Goal: Find specific page/section: Find specific page/section

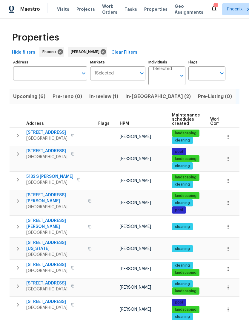
scroll to position [0, 0]
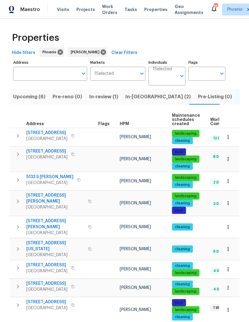
click at [28, 0] on div "Maestro Visits Projects Work Orders Tasks Properties Geo Assignments 35 Phoenix…" at bounding box center [124, 9] width 249 height 19
click at [39, 132] on span "3201 W Five Mile Peak Dr" at bounding box center [46, 133] width 41 height 6
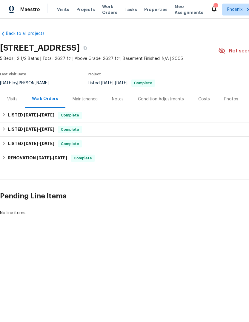
click at [102, 13] on span "Work Orders" at bounding box center [109, 10] width 15 height 12
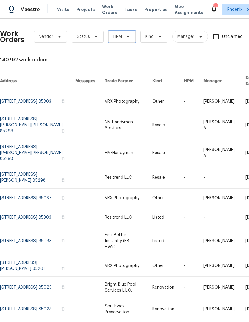
click at [118, 38] on span "HPM" at bounding box center [117, 37] width 8 height 6
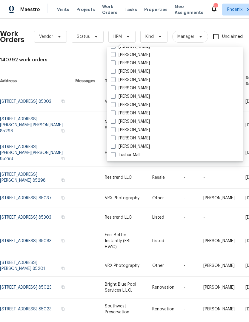
scroll to position [358, 0]
click at [113, 112] on span at bounding box center [113, 113] width 5 height 5
click at [113, 112] on input "[PERSON_NAME]" at bounding box center [113, 112] width 4 height 4
checkbox input "true"
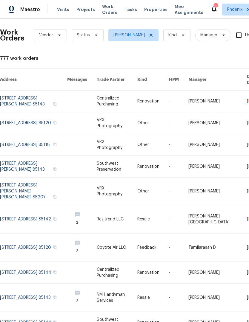
click at [197, 322] on div "Work Orders Vendor Status [PERSON_NAME] Kind Manager Unclaimed ​ View Reno Inde…" at bounding box center [168, 185] width 337 height 327
